Goal: Task Accomplishment & Management: Manage account settings

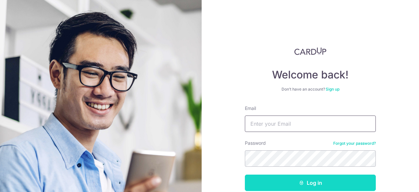
type input "Leesqshawn@gmail.com"
click at [299, 185] on icon "submit" at bounding box center [301, 182] width 5 height 5
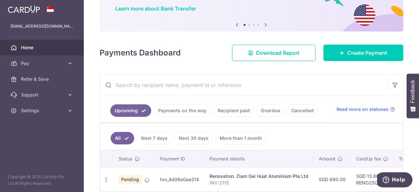
scroll to position [85, 0]
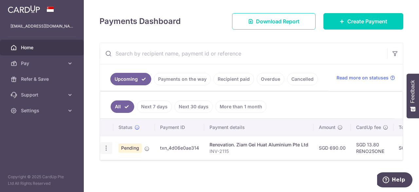
click at [107, 145] on icon "button" at bounding box center [106, 147] width 7 height 7
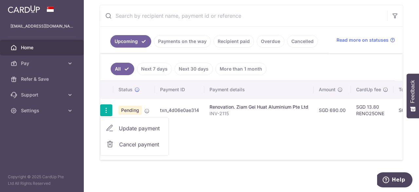
click at [219, 135] on div "Status Payment ID Payment details Amount CardUp fee Total amt. Charge date Due …" at bounding box center [251, 120] width 303 height 79
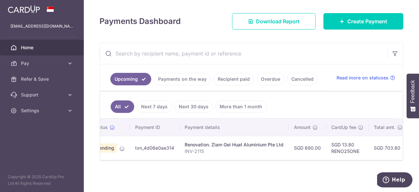
scroll to position [0, 0]
